Goal: Transaction & Acquisition: Purchase product/service

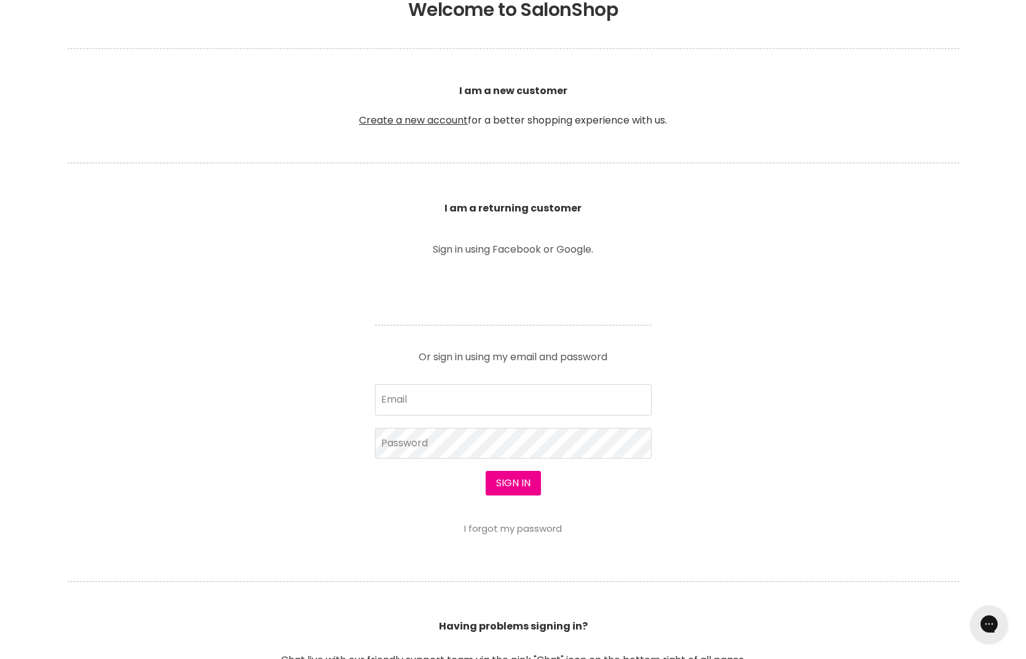
scroll to position [277, 0]
click at [459, 395] on input "Email" at bounding box center [513, 398] width 277 height 31
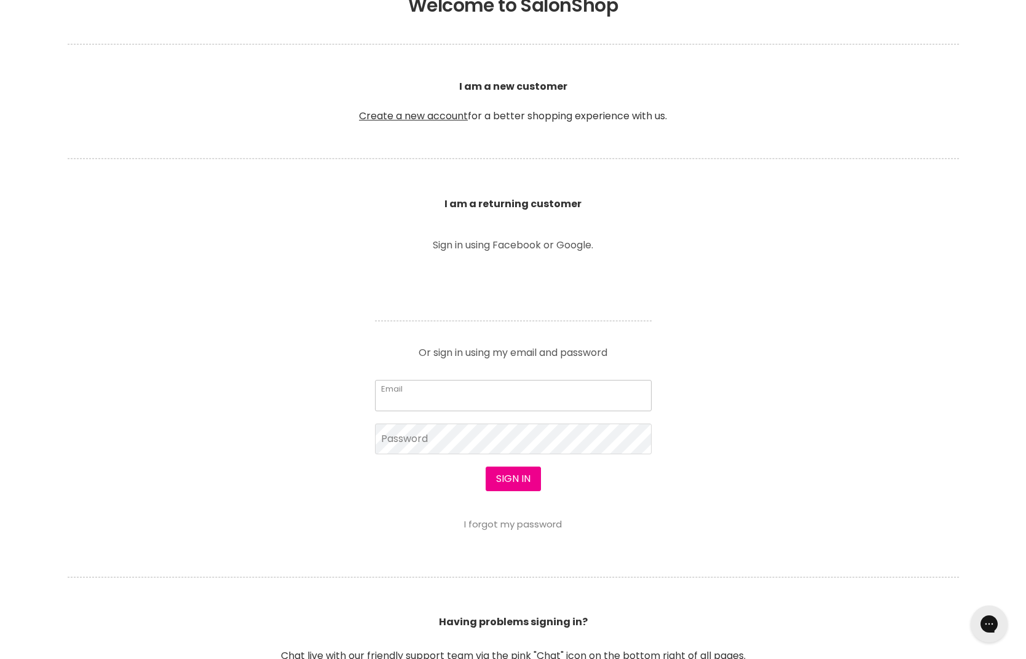
click at [473, 390] on input "Email" at bounding box center [513, 395] width 277 height 31
type input "[PERSON_NAME][EMAIL_ADDRESS][DOMAIN_NAME]"
click at [454, 452] on div at bounding box center [513, 329] width 1026 height 659
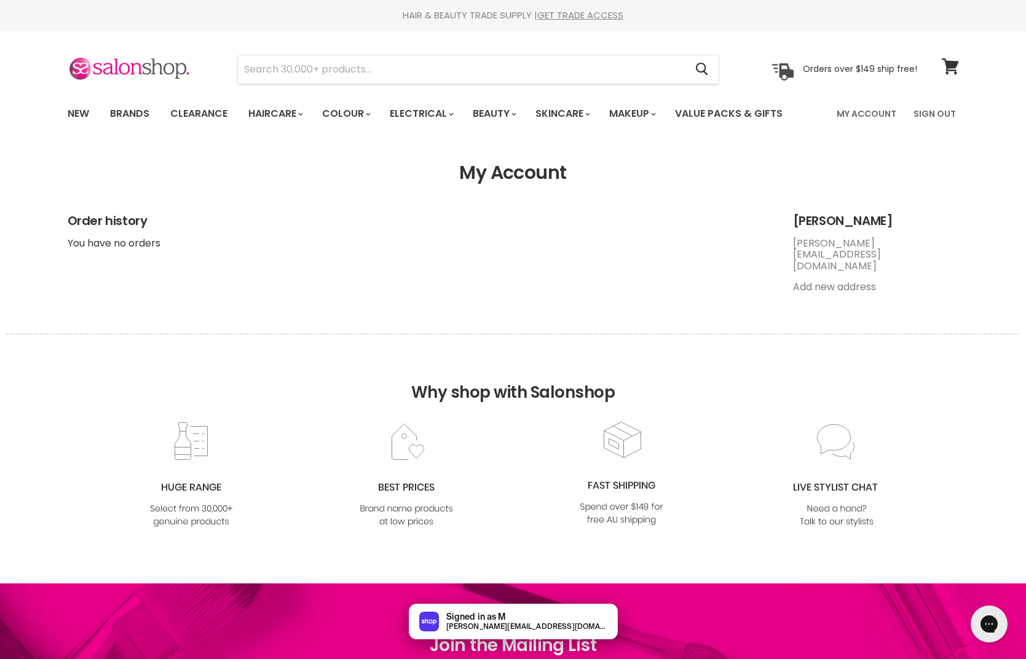
click at [838, 280] on link "Add new address" at bounding box center [834, 287] width 83 height 14
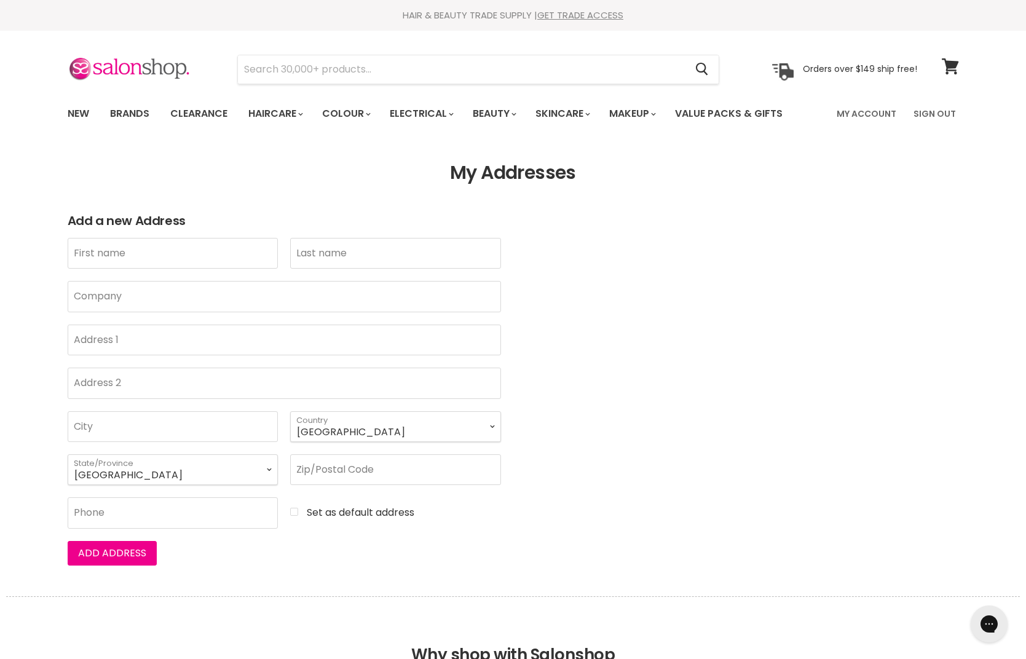
type input "Nickoly"
type input "de Oliveira"
type input "(Botanica Building) 417/16 High Street"
type input "Sippy Downs"
select select "Queensland"
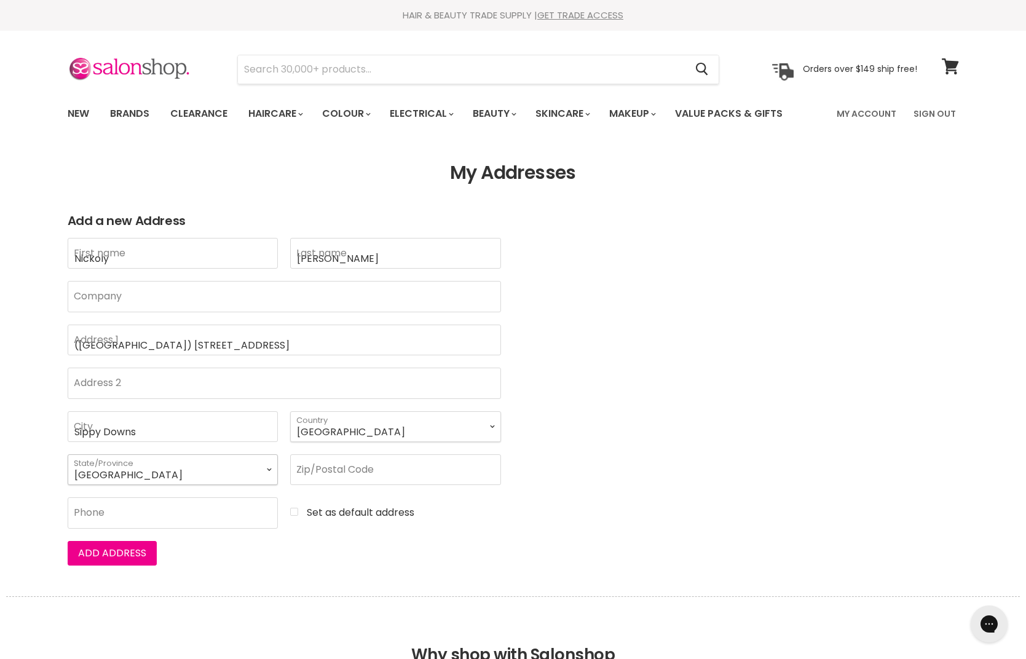
type input "4556"
type input "0424105832"
click at [199, 342] on input "(Botanica Building) 417/16 High Street" at bounding box center [284, 340] width 433 height 31
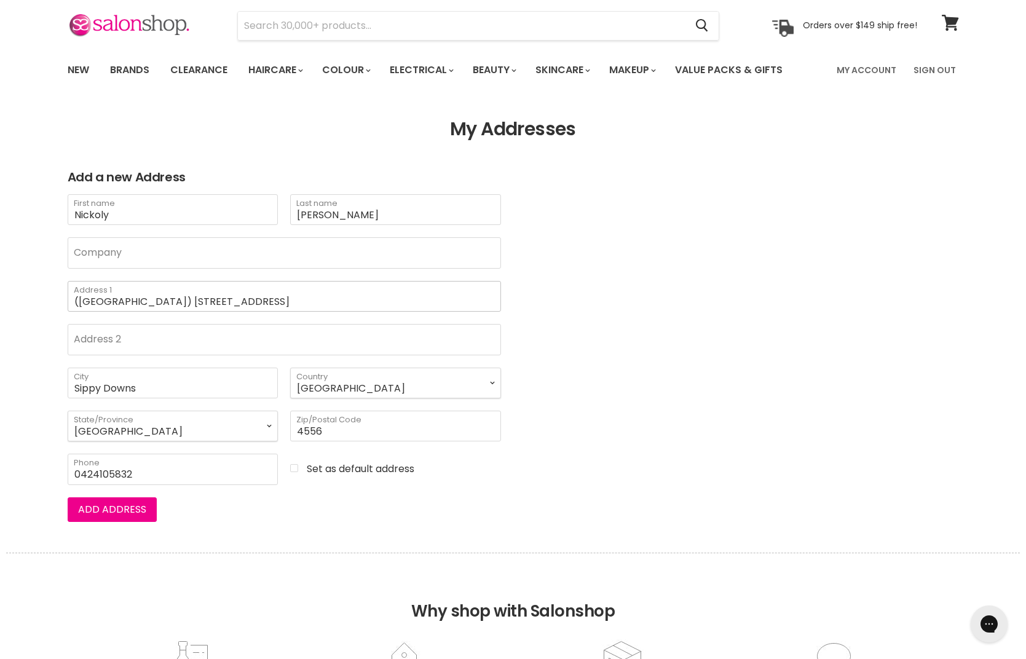
scroll to position [45, 0]
type input "(Botanica Building) 417/14 High Street"
click at [111, 510] on button "Add address" at bounding box center [112, 508] width 89 height 25
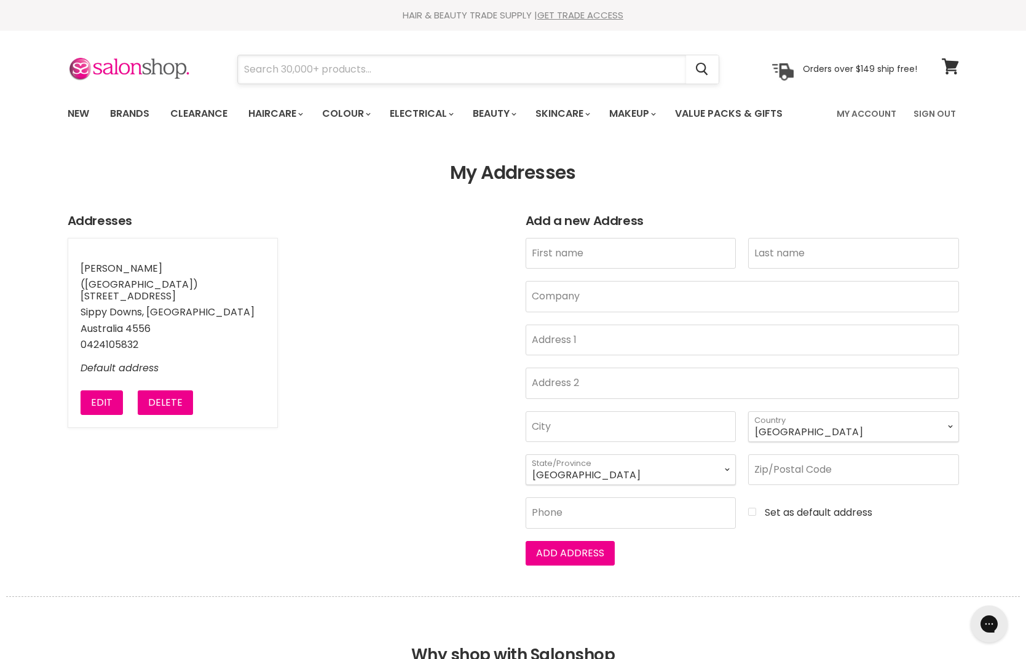
click at [526, 79] on input "Search" at bounding box center [462, 69] width 448 height 28
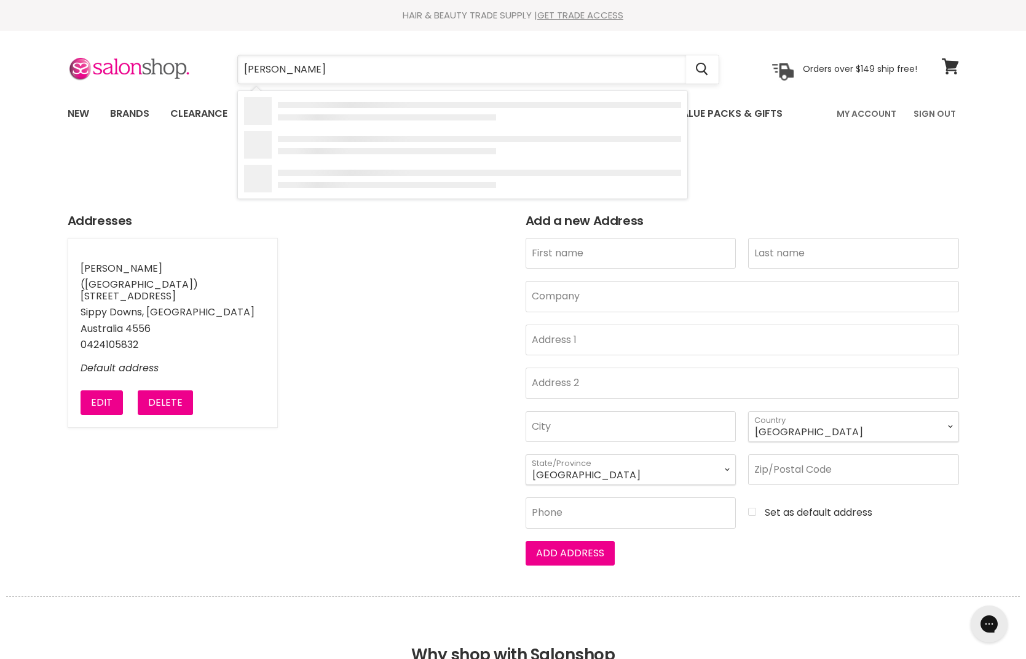
type input "davines"
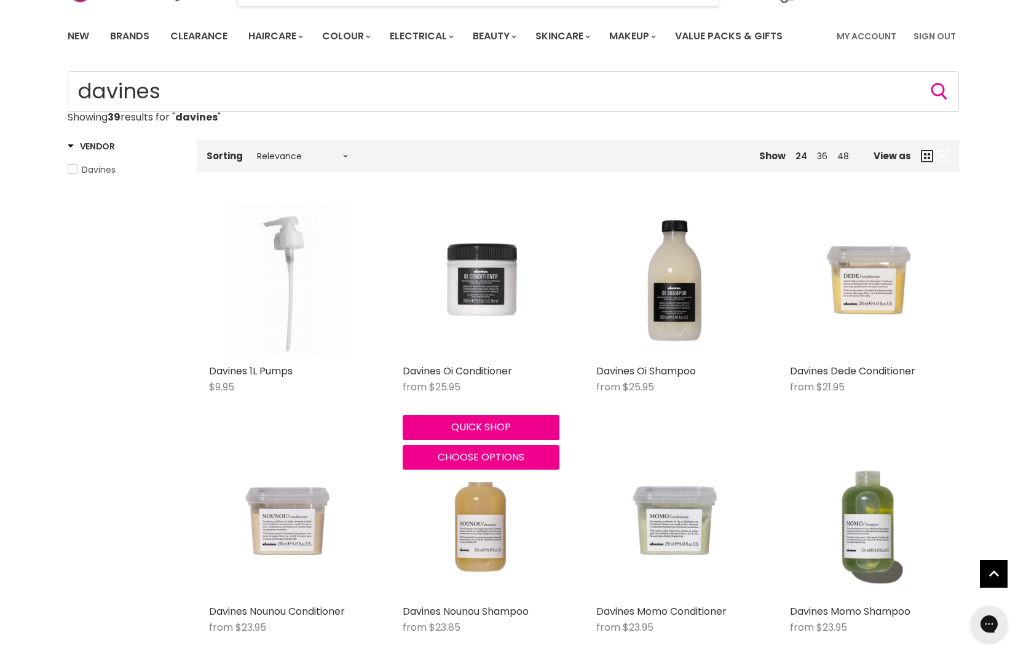
click at [490, 296] on img "Main content" at bounding box center [481, 280] width 157 height 157
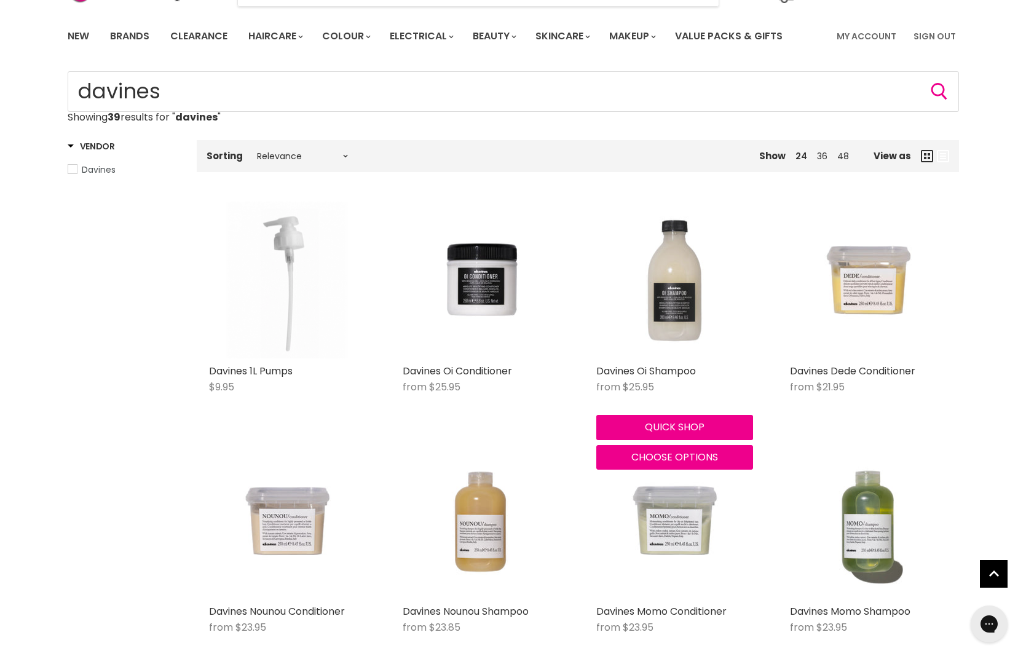
click at [684, 291] on img "Main content" at bounding box center [674, 280] width 157 height 157
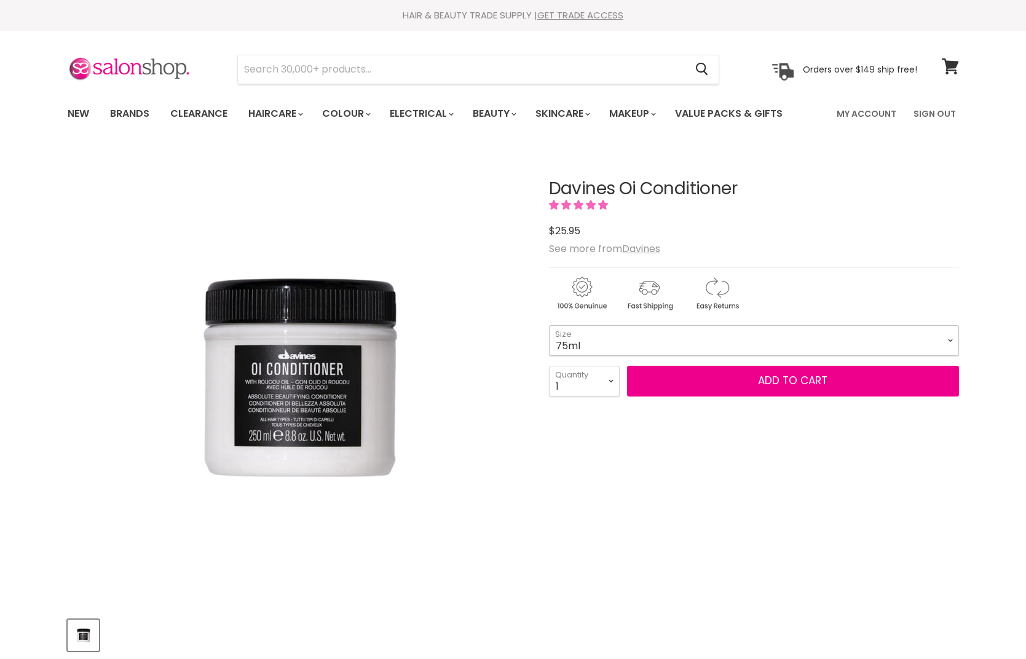
click at [610, 338] on select "75ml 250ml 1 Litre" at bounding box center [754, 340] width 410 height 31
click at [549, 325] on select "75ml 250ml 1 Litre" at bounding box center [754, 340] width 410 height 31
select select "1 Litre"
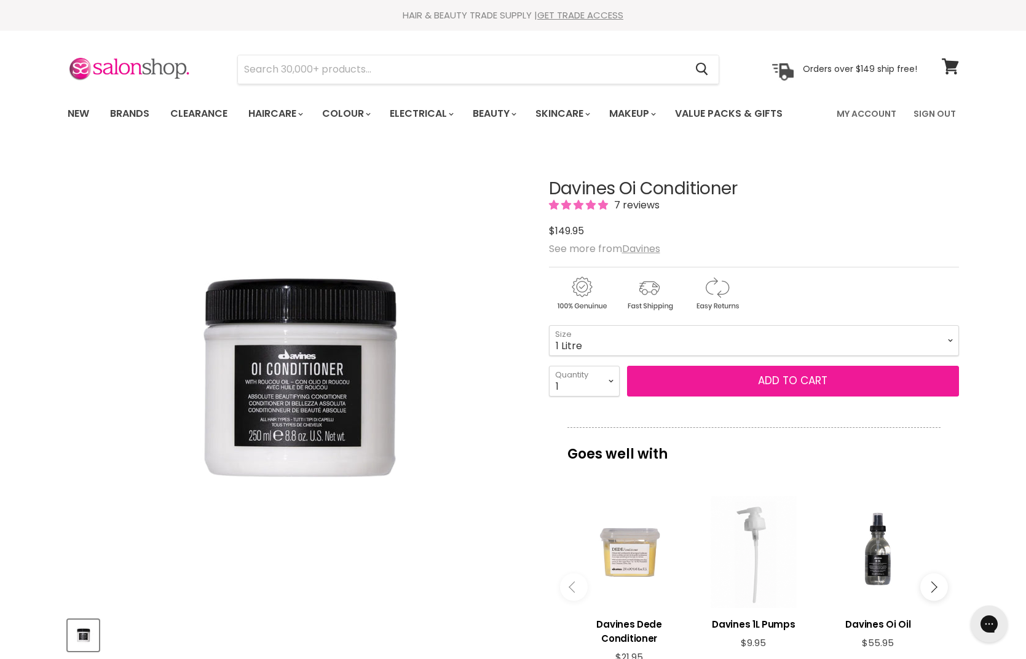
click at [730, 382] on button "Add to cart" at bounding box center [793, 381] width 332 height 31
click at [746, 379] on button "Add to cart" at bounding box center [793, 381] width 332 height 31
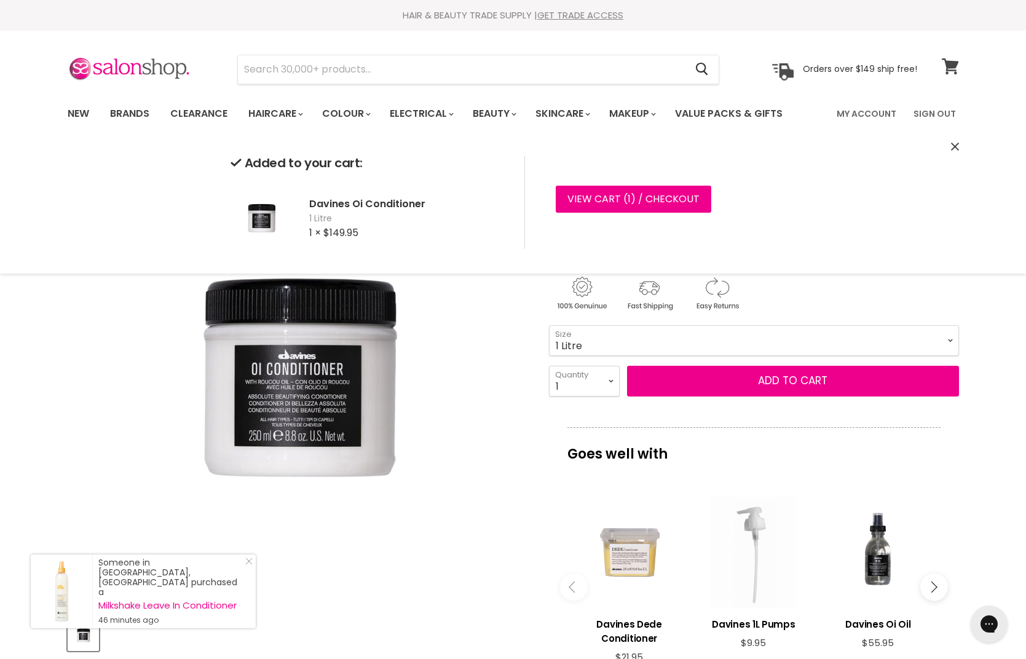
click at [945, 61] on icon at bounding box center [950, 66] width 17 height 16
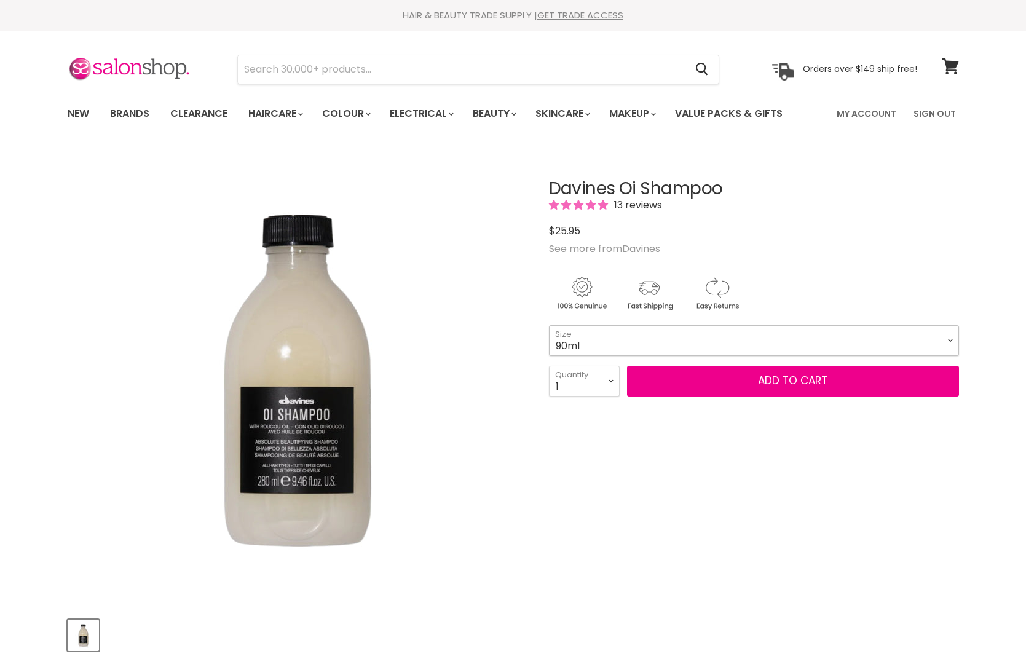
click at [628, 334] on select "90ml 280ml 1 Litre" at bounding box center [754, 340] width 410 height 31
click at [549, 325] on select "90ml 280ml 1 Litre" at bounding box center [754, 340] width 410 height 31
select select "1 Litre"
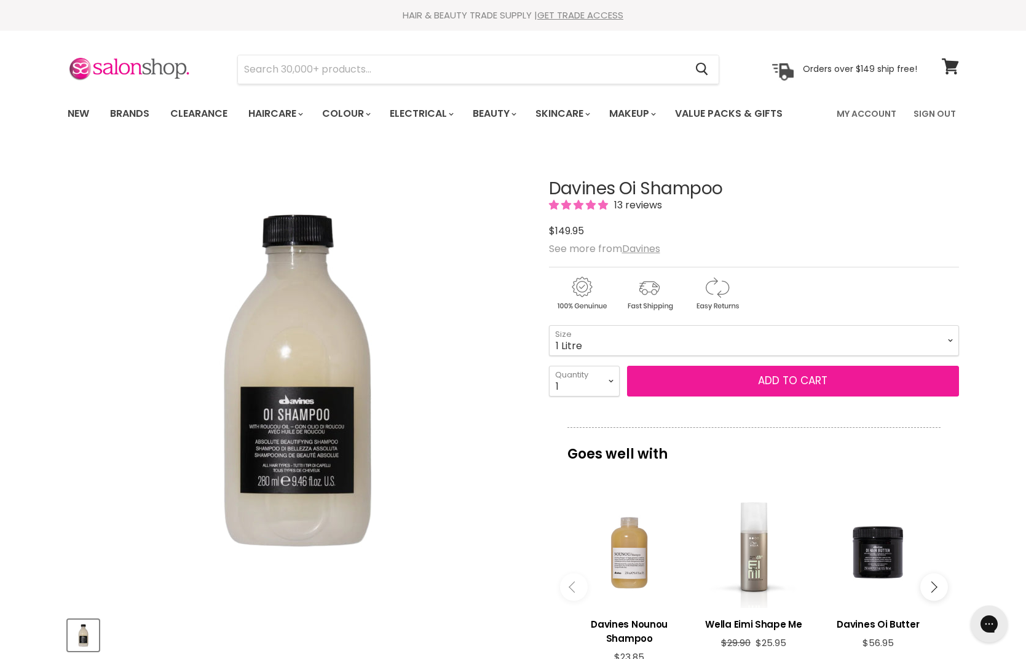
click at [773, 385] on button "Add to cart" at bounding box center [793, 381] width 332 height 31
click at [746, 385] on button "Add to cart" at bounding box center [793, 381] width 332 height 31
